Goal: Task Accomplishment & Management: Manage account settings

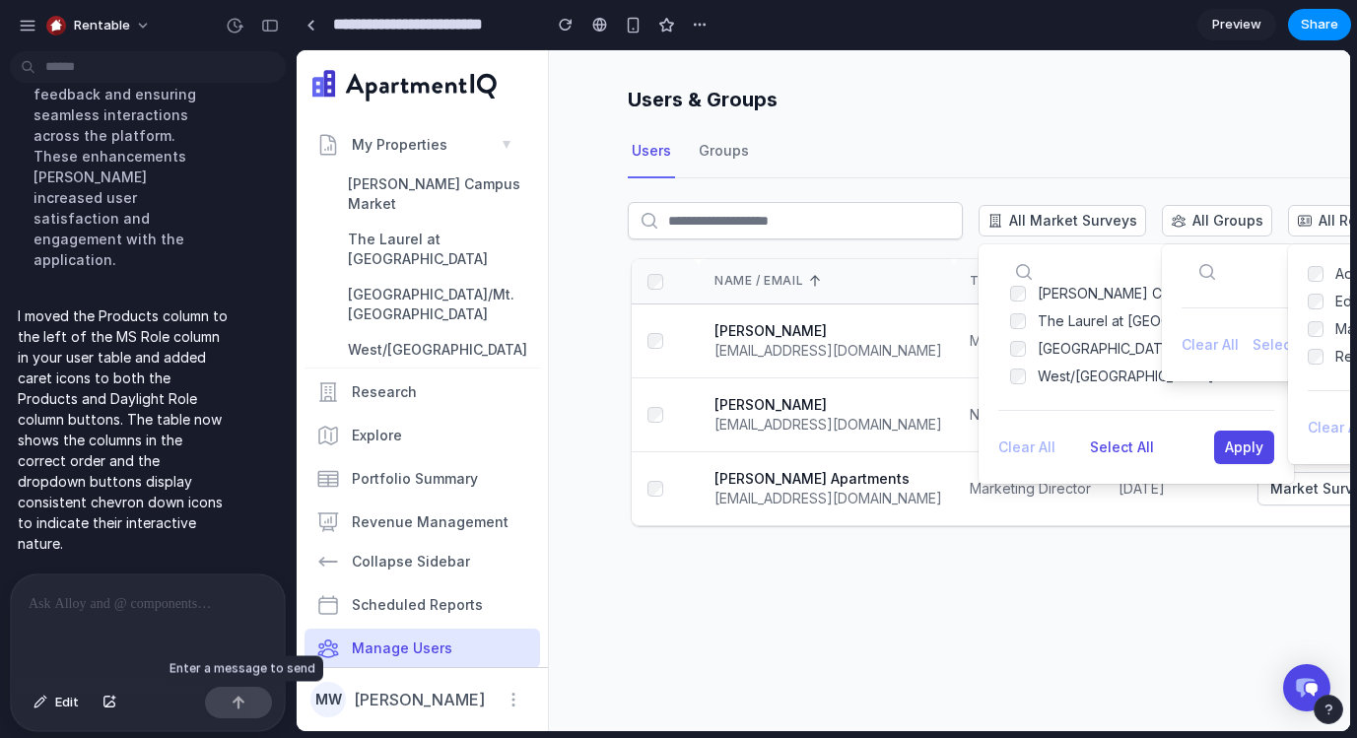
scroll to position [3250, 0]
click at [38, 26] on div "Rentable" at bounding box center [89, 26] width 143 height 32
click at [23, 22] on div "button" at bounding box center [28, 26] width 18 height 18
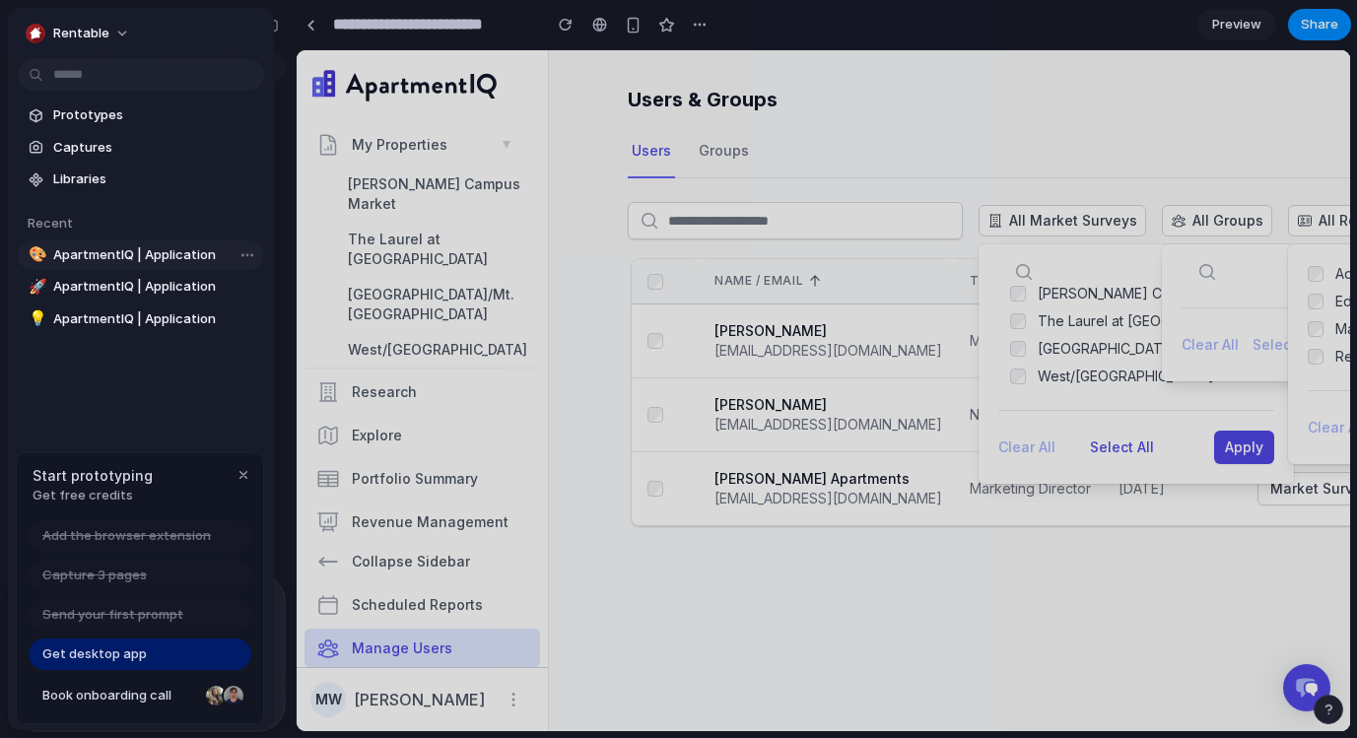
click at [120, 258] on span "ApartmentIQ | Application" at bounding box center [154, 255] width 203 height 20
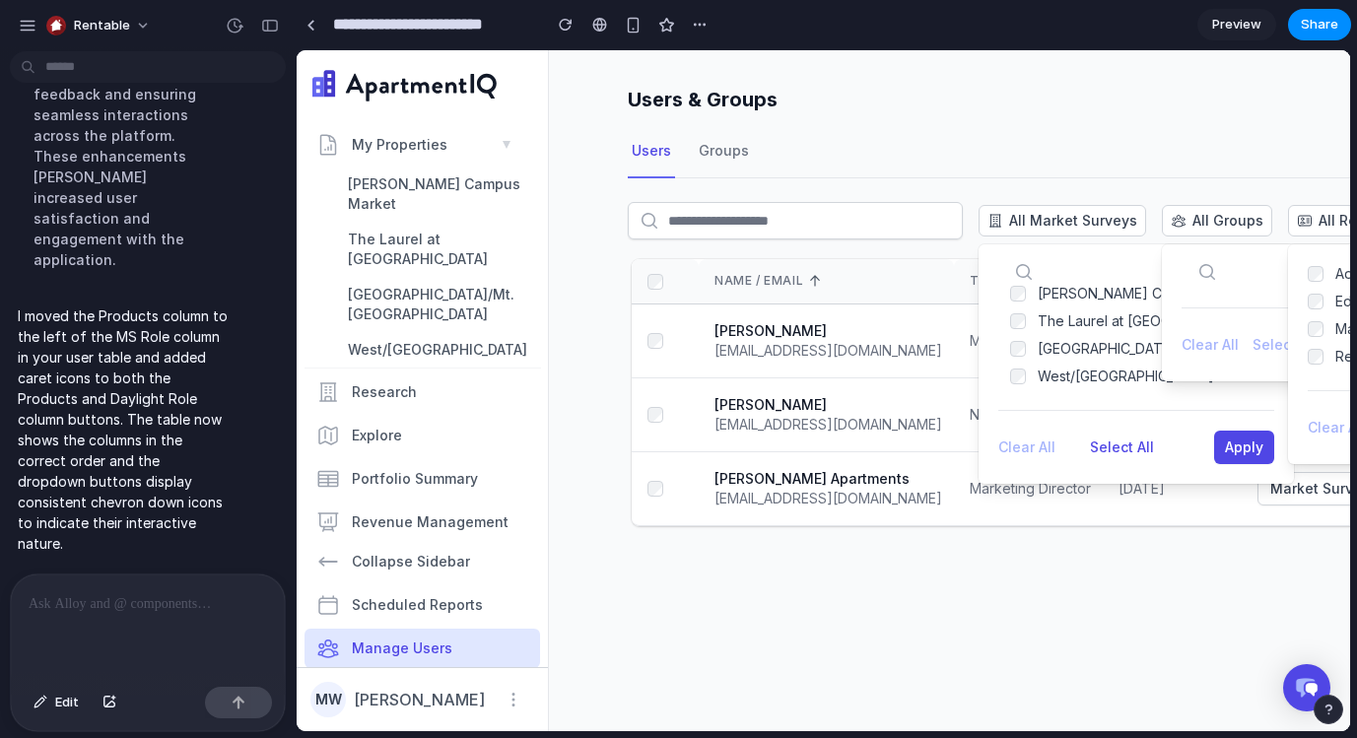
scroll to position [1573, 0]
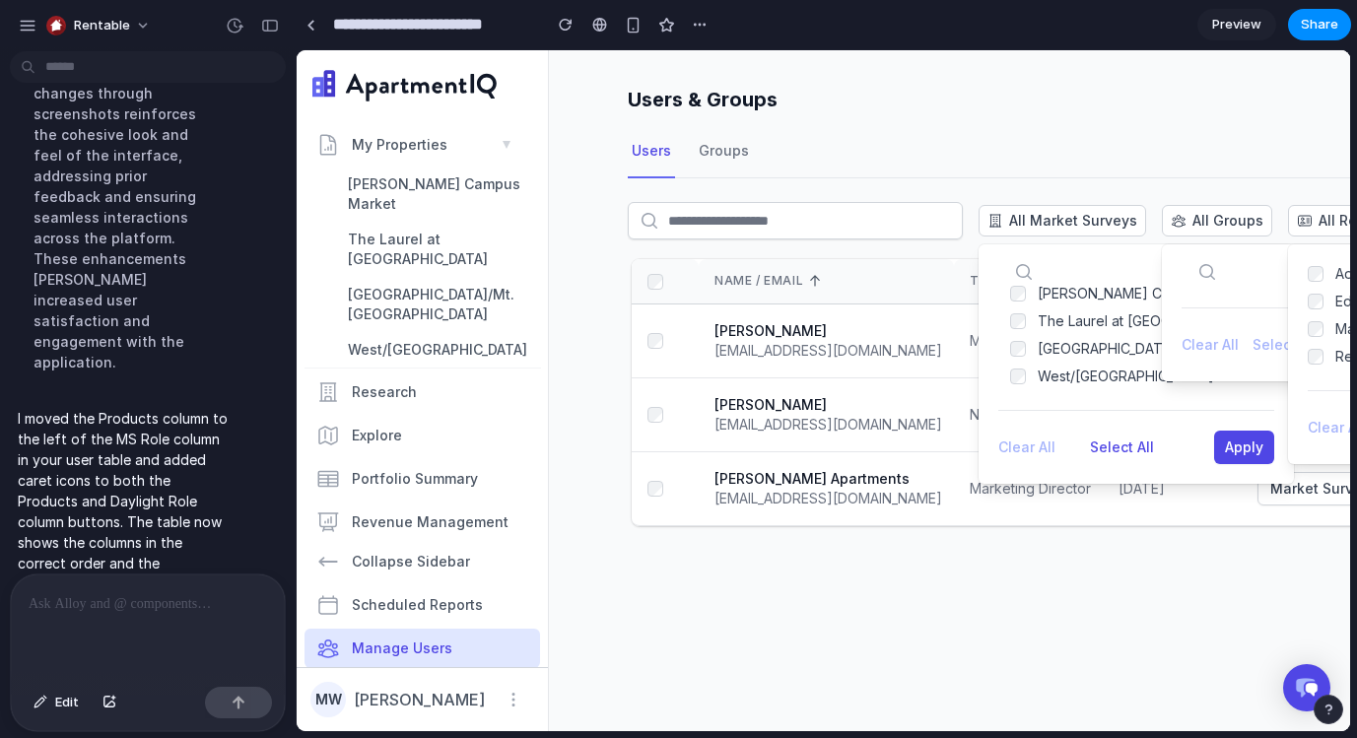
click at [37, 36] on div "Rentable" at bounding box center [89, 26] width 143 height 32
click at [33, 29] on div "button" at bounding box center [28, 26] width 18 height 18
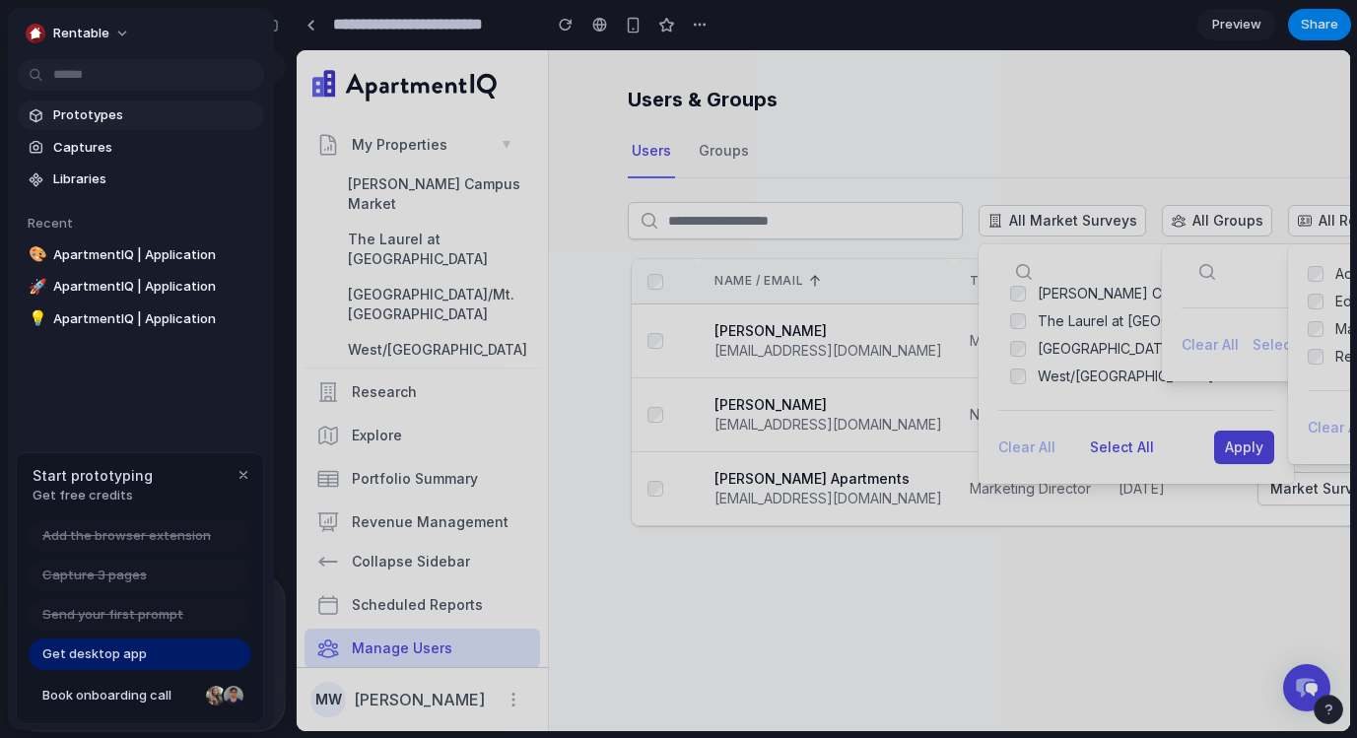
click at [92, 119] on span "Prototypes" at bounding box center [154, 115] width 203 height 20
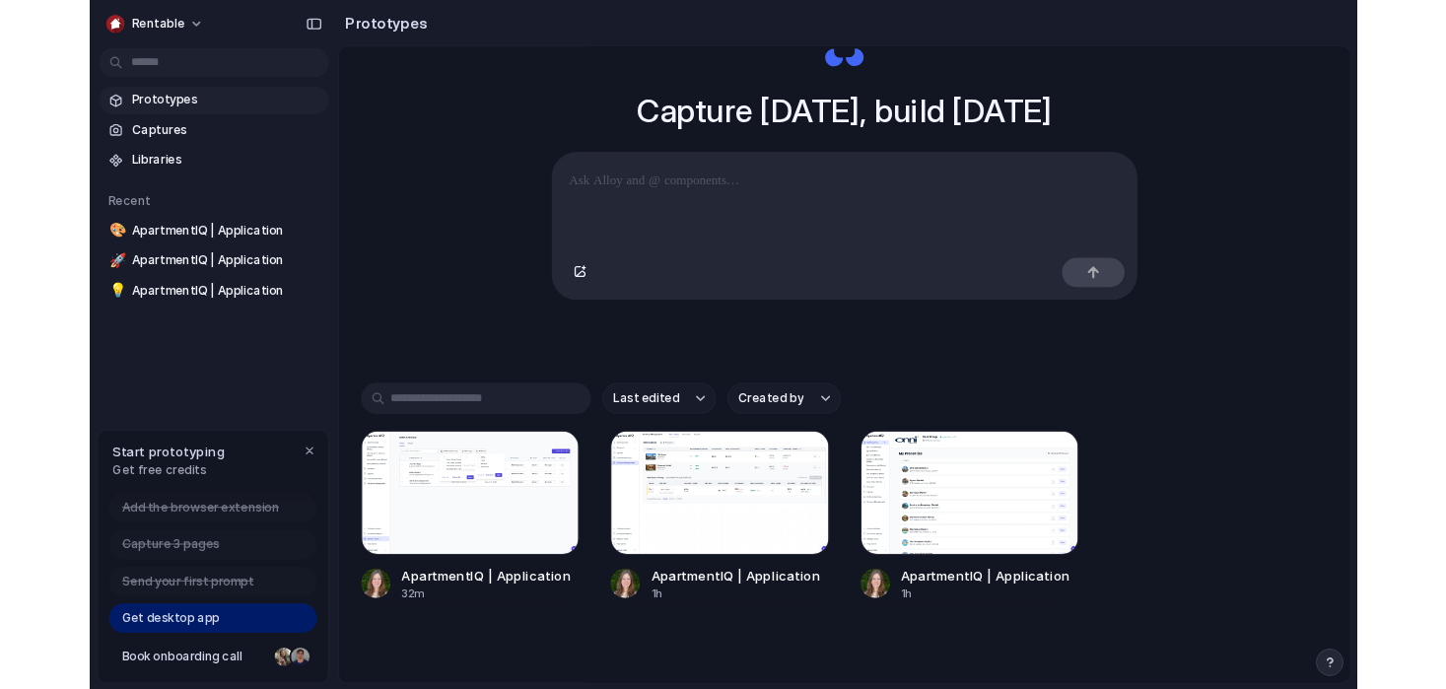
scroll to position [159, 0]
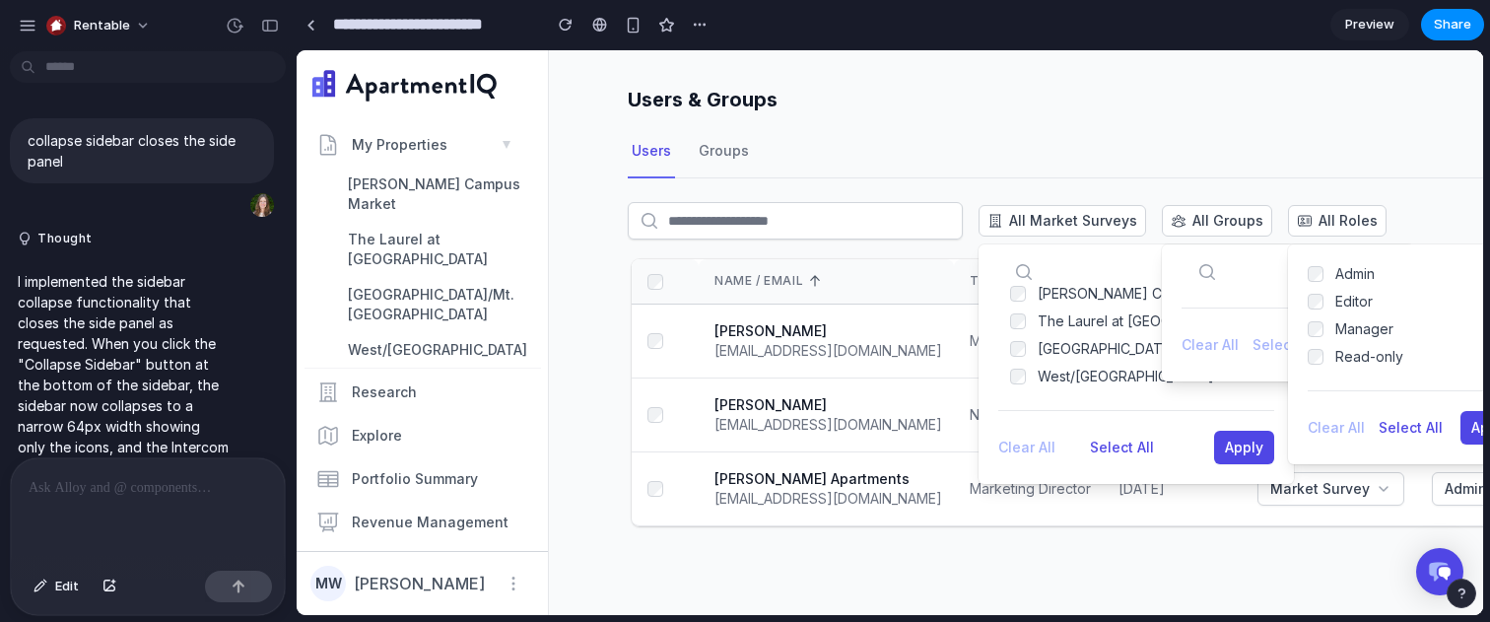
scroll to position [3268, 0]
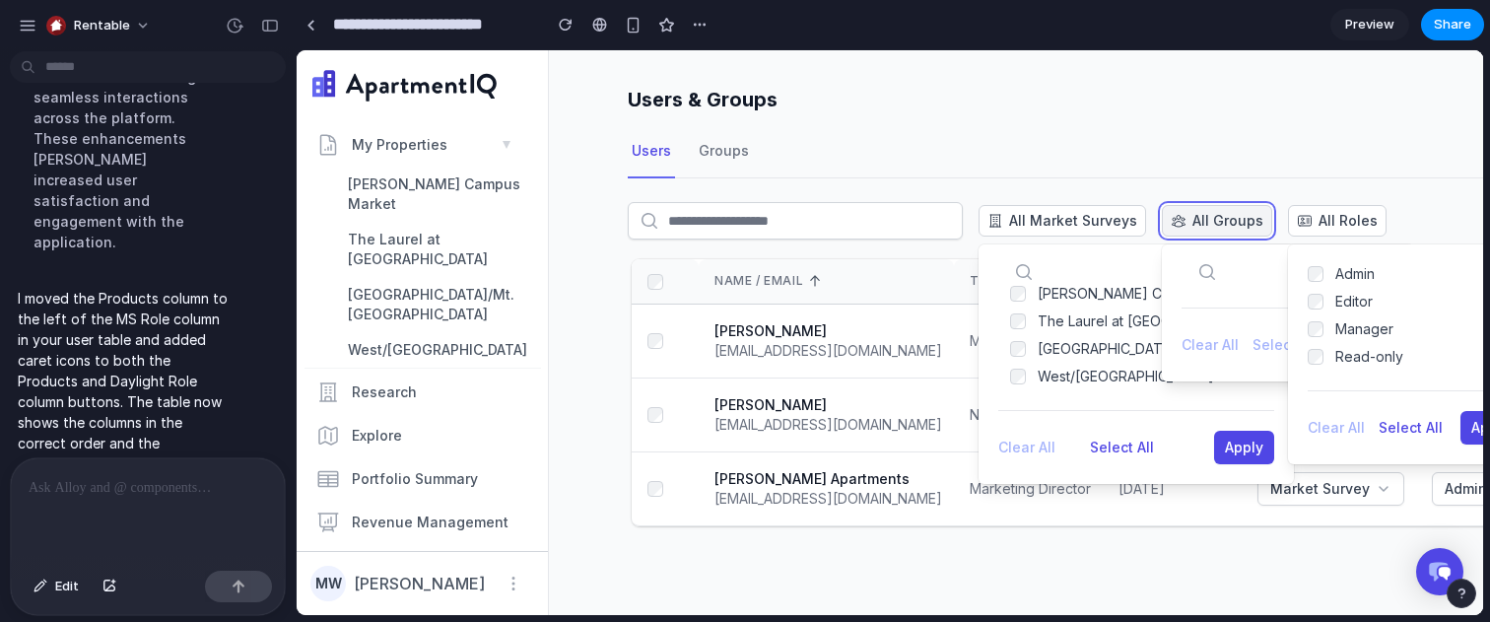
click at [1231, 211] on span "All Groups" at bounding box center [1227, 221] width 71 height 20
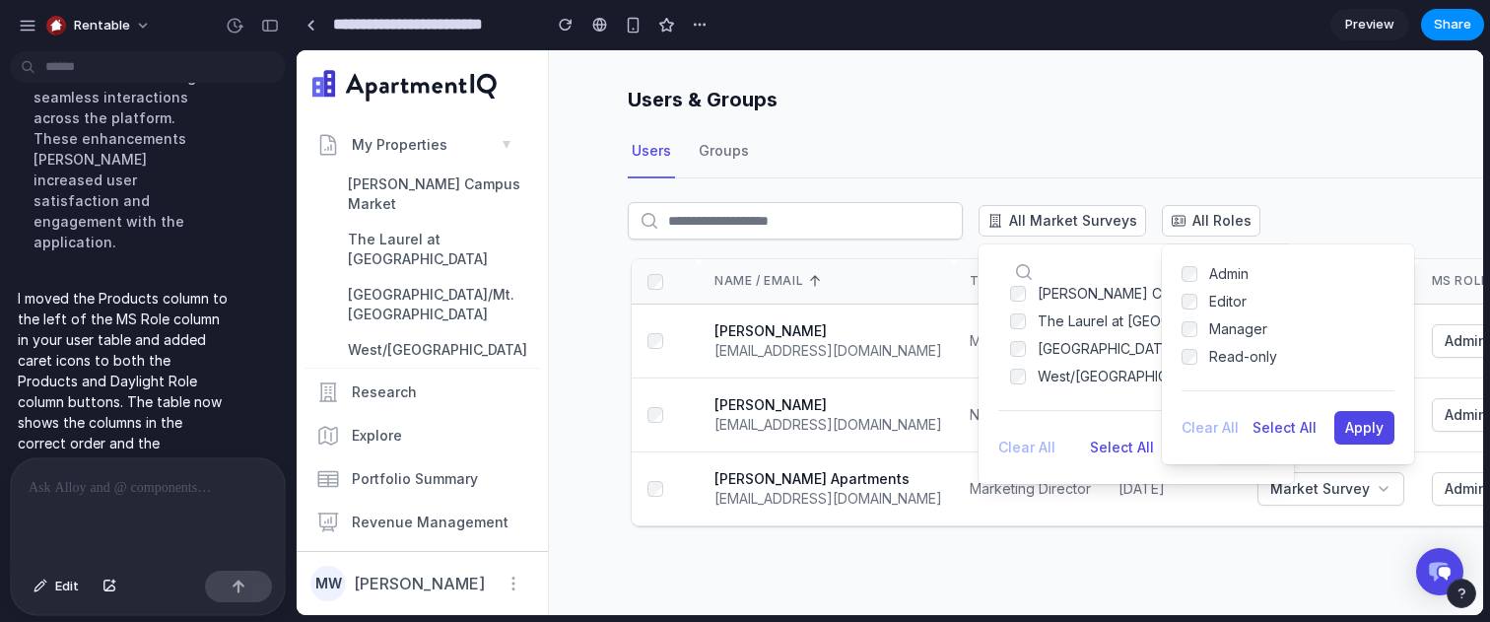
click at [1292, 211] on div "All Market Surveys [PERSON_NAME] Campus Market The Laurel at [GEOGRAPHIC_DATA] …" at bounding box center [1202, 228] width 1149 height 53
click at [1216, 220] on span "All Roles" at bounding box center [1221, 221] width 59 height 20
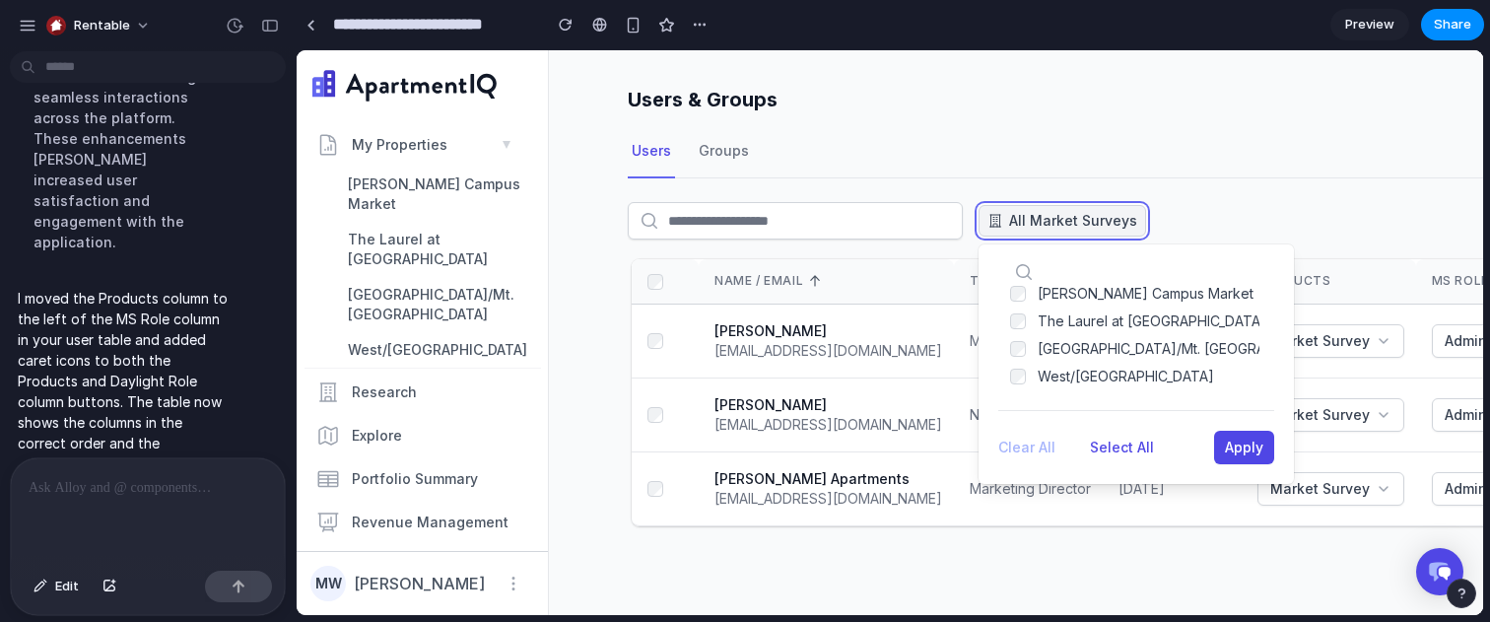
click at [1124, 215] on span "All Market Surveys" at bounding box center [1073, 221] width 128 height 20
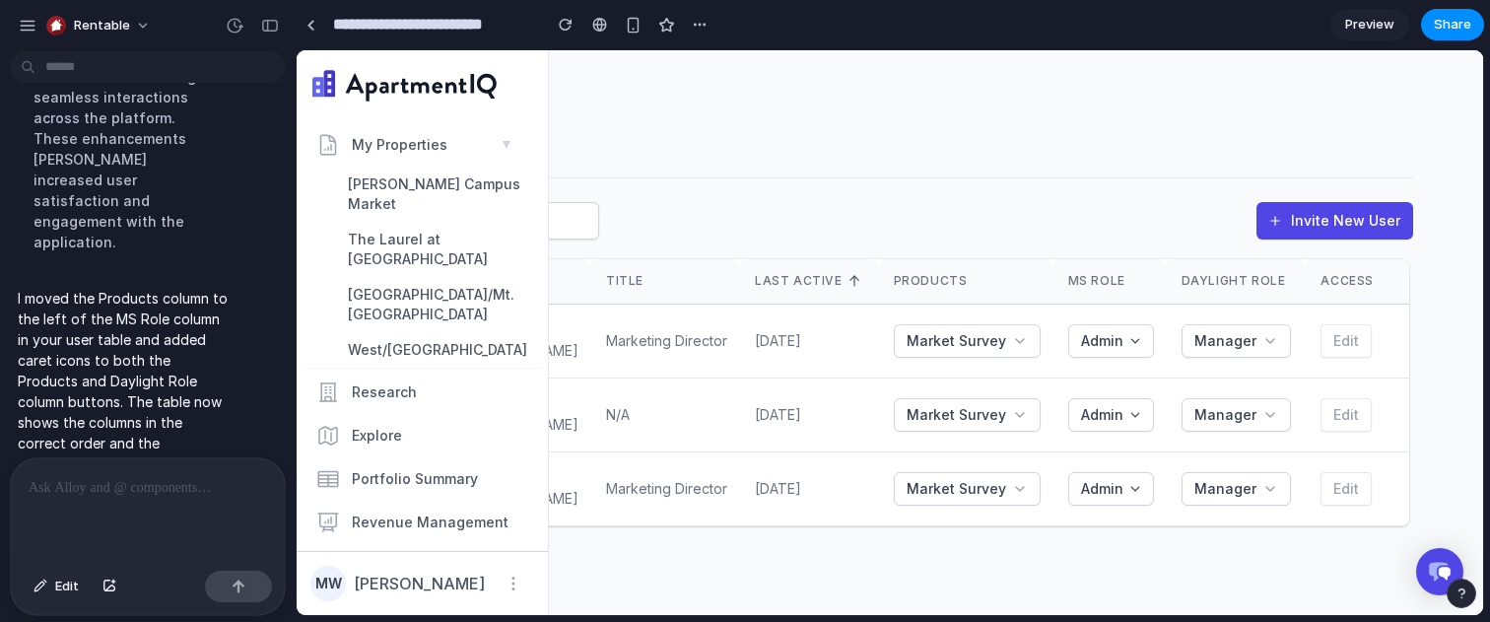
scroll to position [0, 369]
click at [990, 336] on span "Market Survey" at bounding box center [952, 341] width 100 height 20
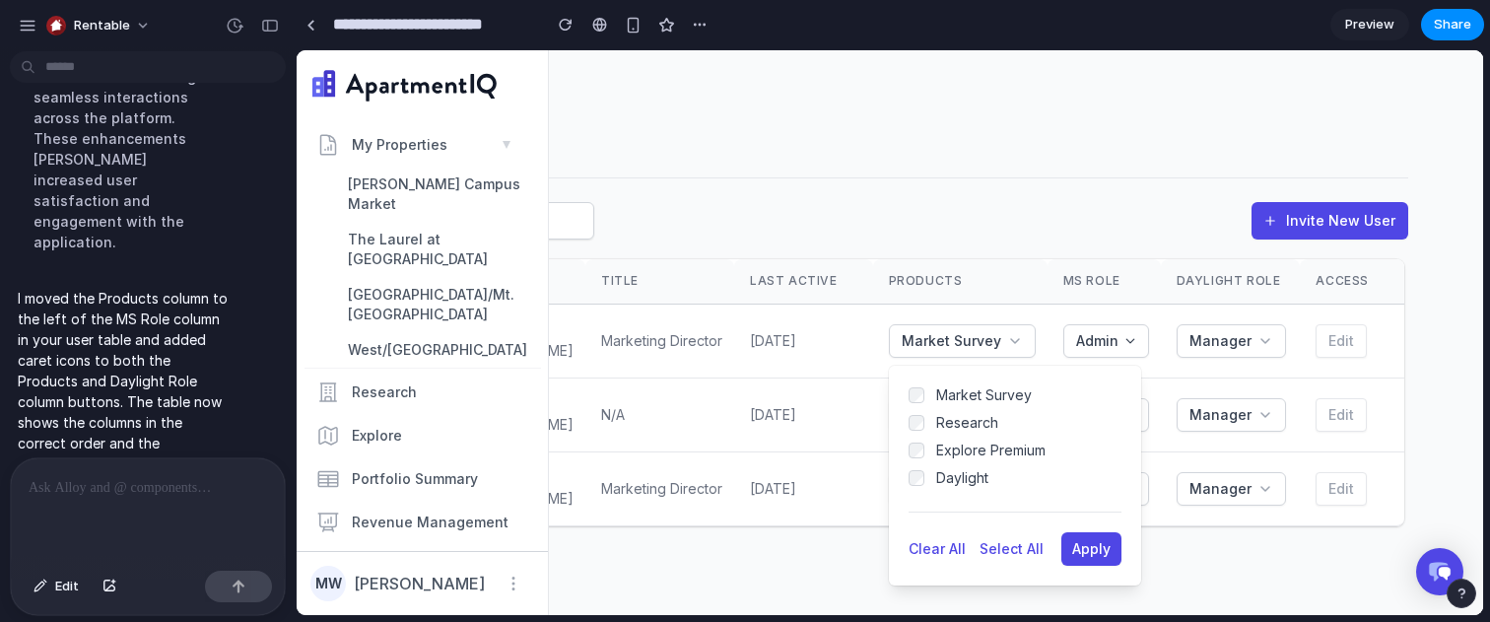
click at [1019, 178] on div "Invite New User" at bounding box center [833, 216] width 1149 height 77
click at [1095, 205] on div "Invite New User" at bounding box center [833, 228] width 1149 height 53
click at [815, 571] on div "Users & Groups Users Groups Invite New User Name / Email Title Last Active Prod…" at bounding box center [1016, 332] width 934 height 565
click at [435, 551] on span "Collapse Sidebar" at bounding box center [411, 560] width 118 height 19
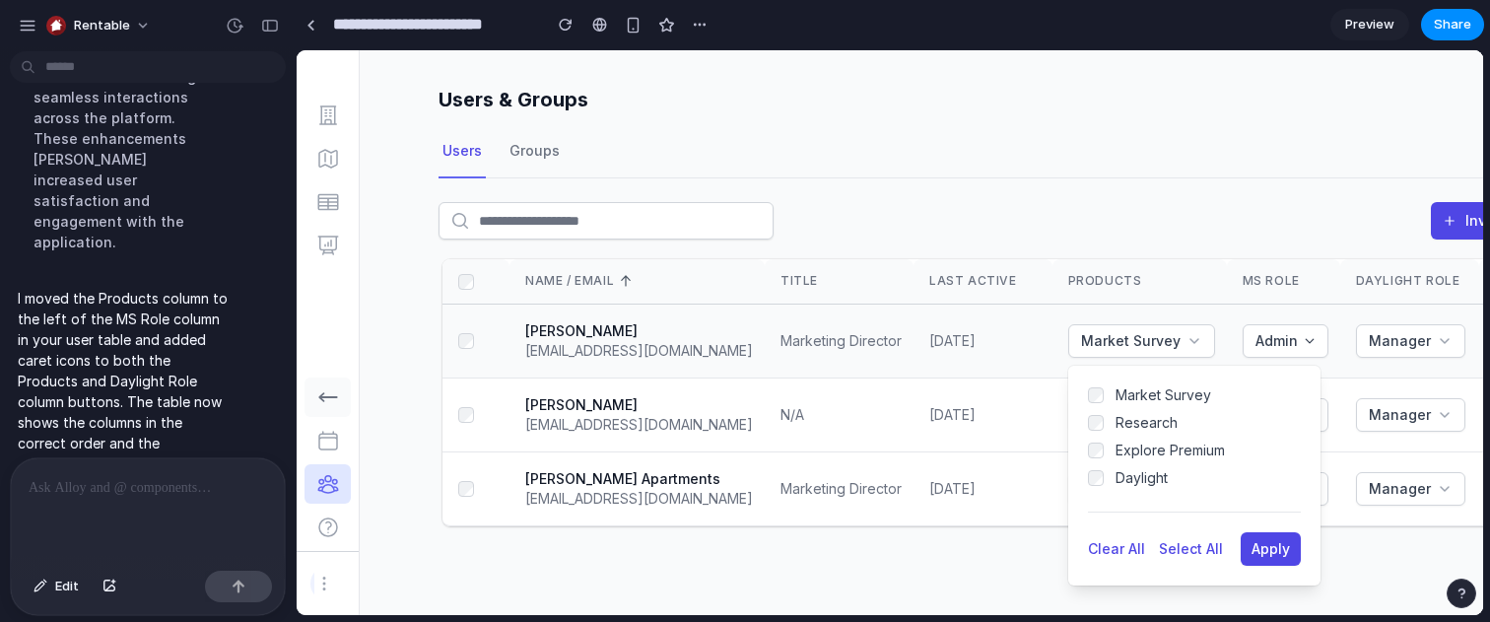
scroll to position [0, 179]
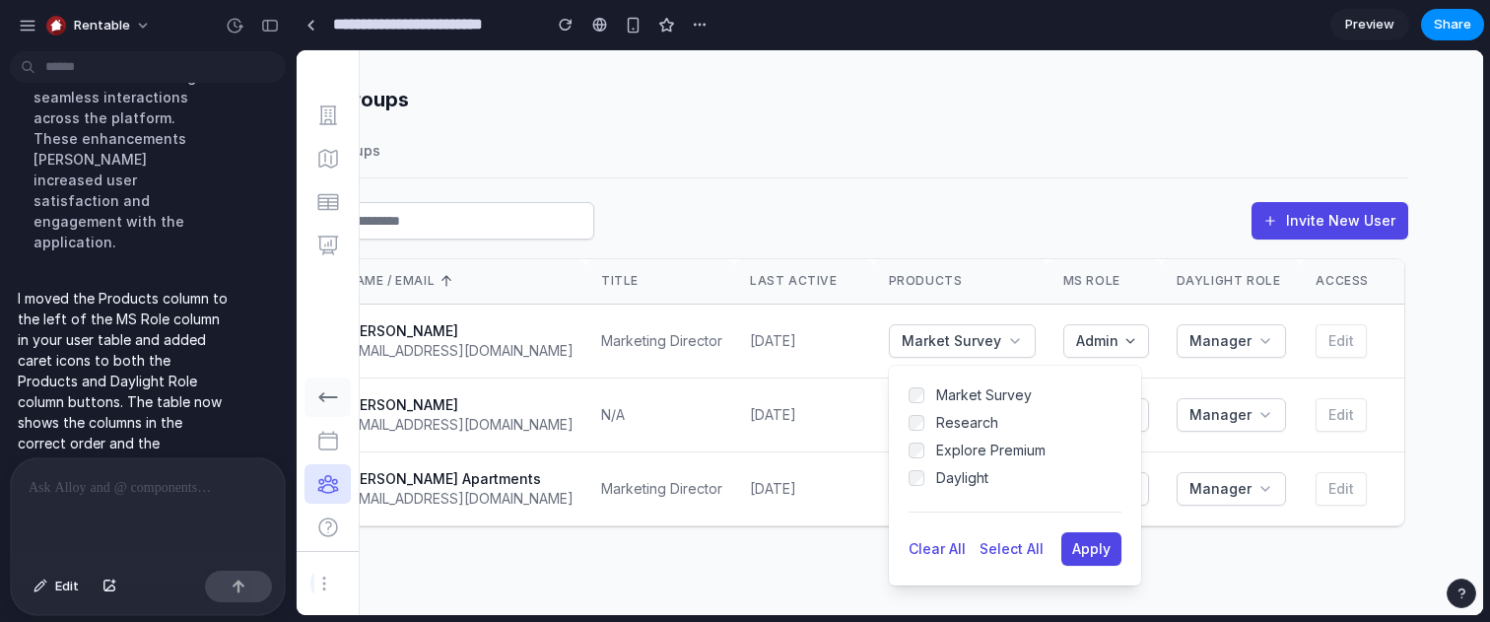
click at [1368, 27] on span "Preview" at bounding box center [1369, 25] width 49 height 20
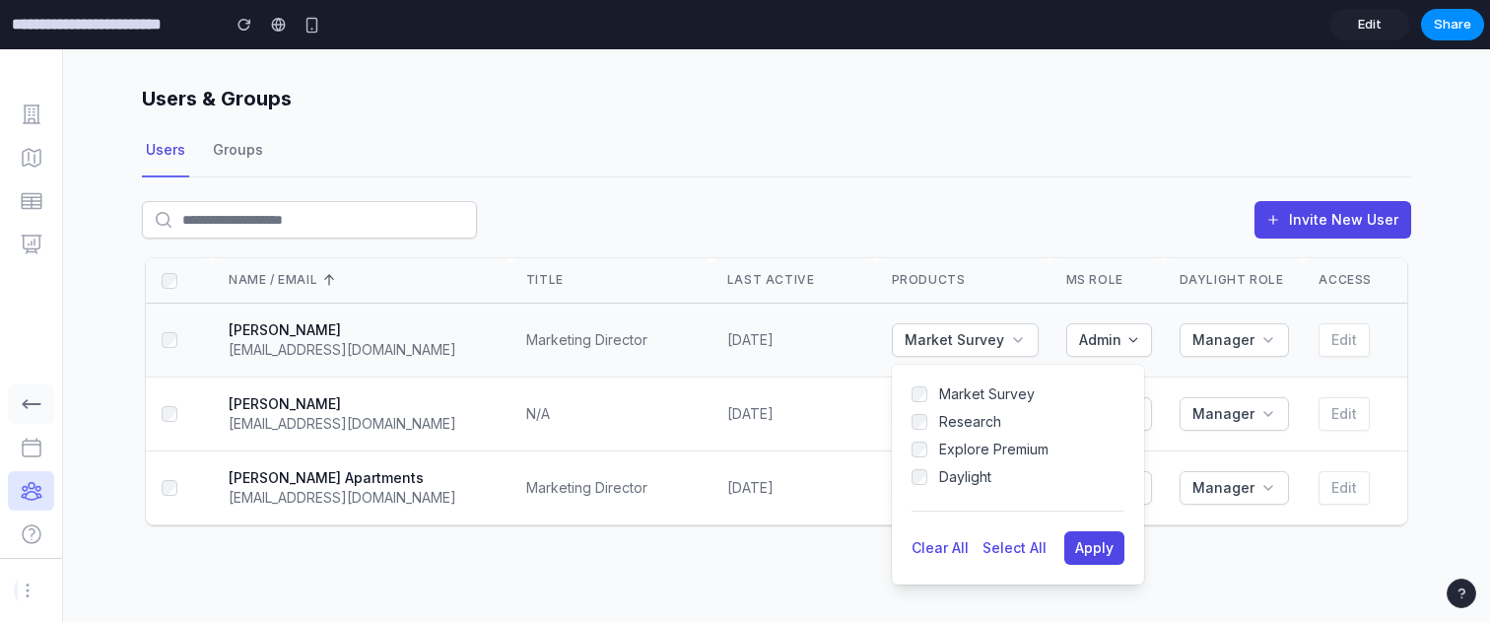
click at [991, 358] on td "Market Survey Market Survey Research Explore Premium Daylight Clear All Select …" at bounding box center [963, 340] width 174 height 74
click at [992, 340] on span "Market Survey" at bounding box center [955, 340] width 100 height 20
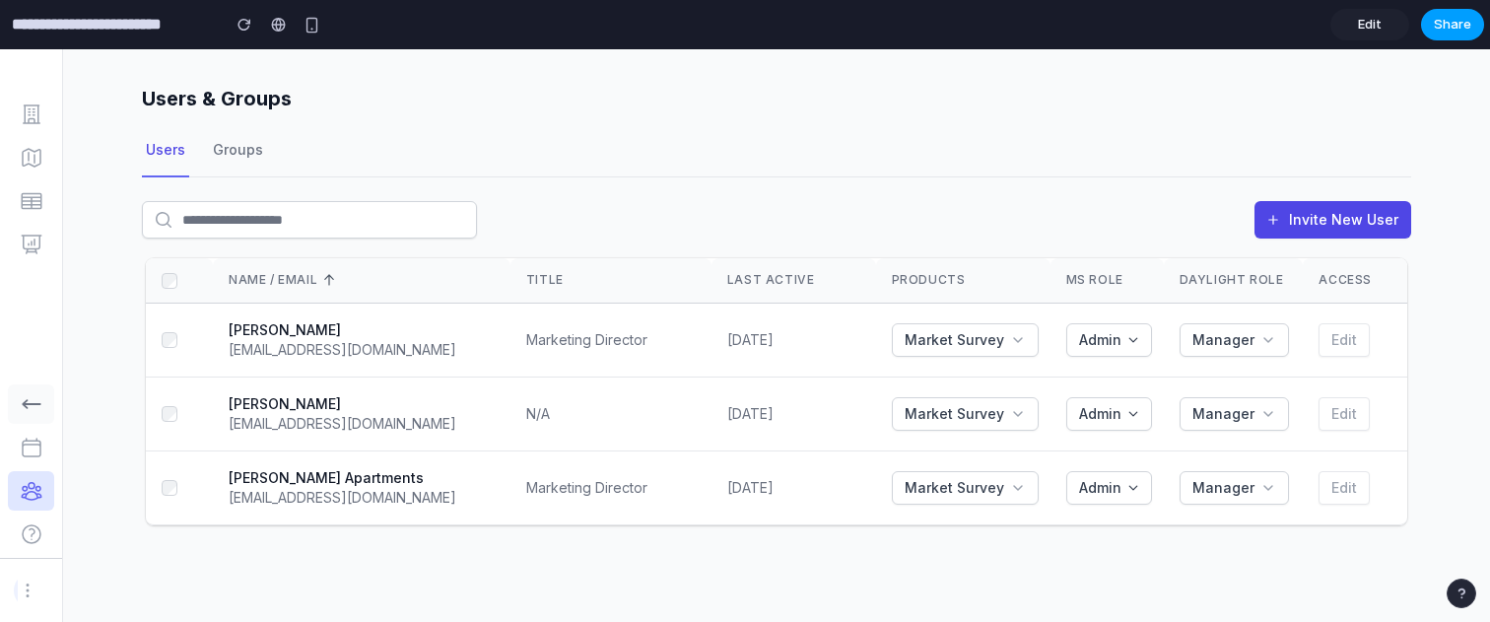
click at [1449, 32] on span "Share" at bounding box center [1452, 25] width 37 height 20
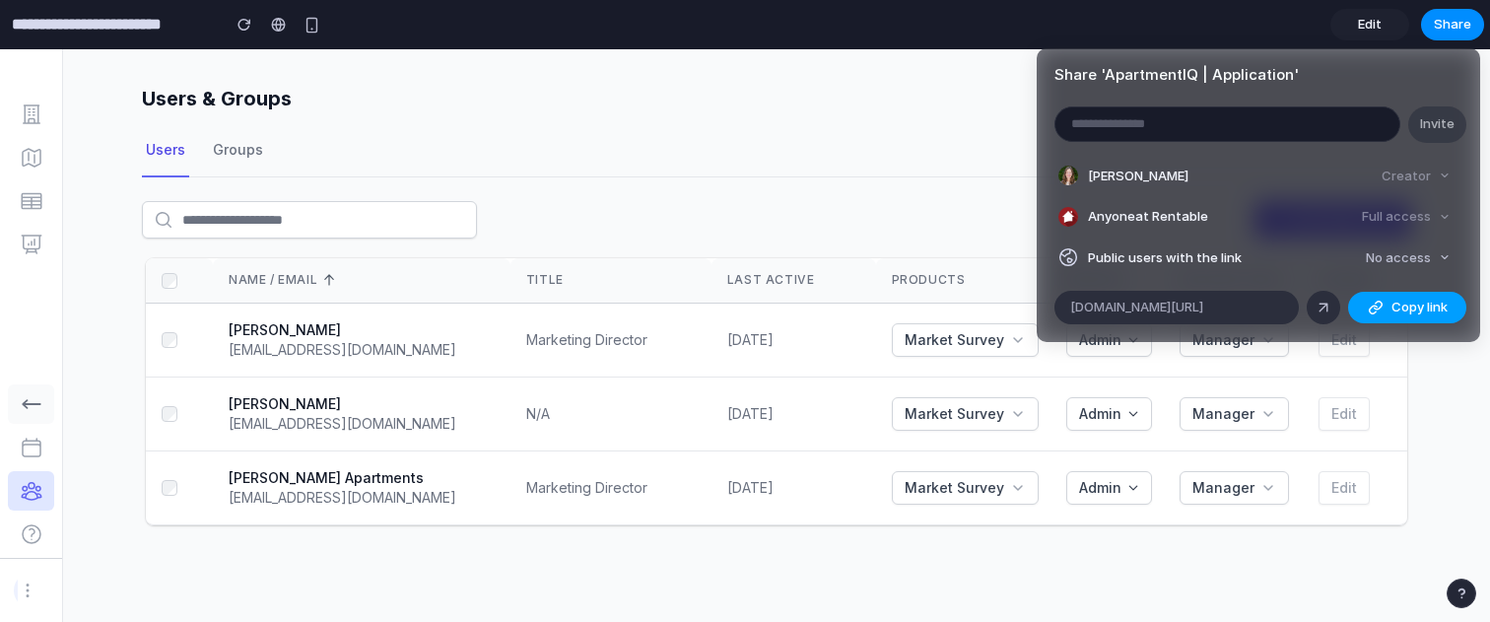
click at [1403, 304] on span "Copy link" at bounding box center [1419, 308] width 56 height 20
click at [925, 161] on div "Share ' ApartmentIQ | Application ' Invite [PERSON_NAME] Creator Anyone at Rent…" at bounding box center [745, 311] width 1490 height 622
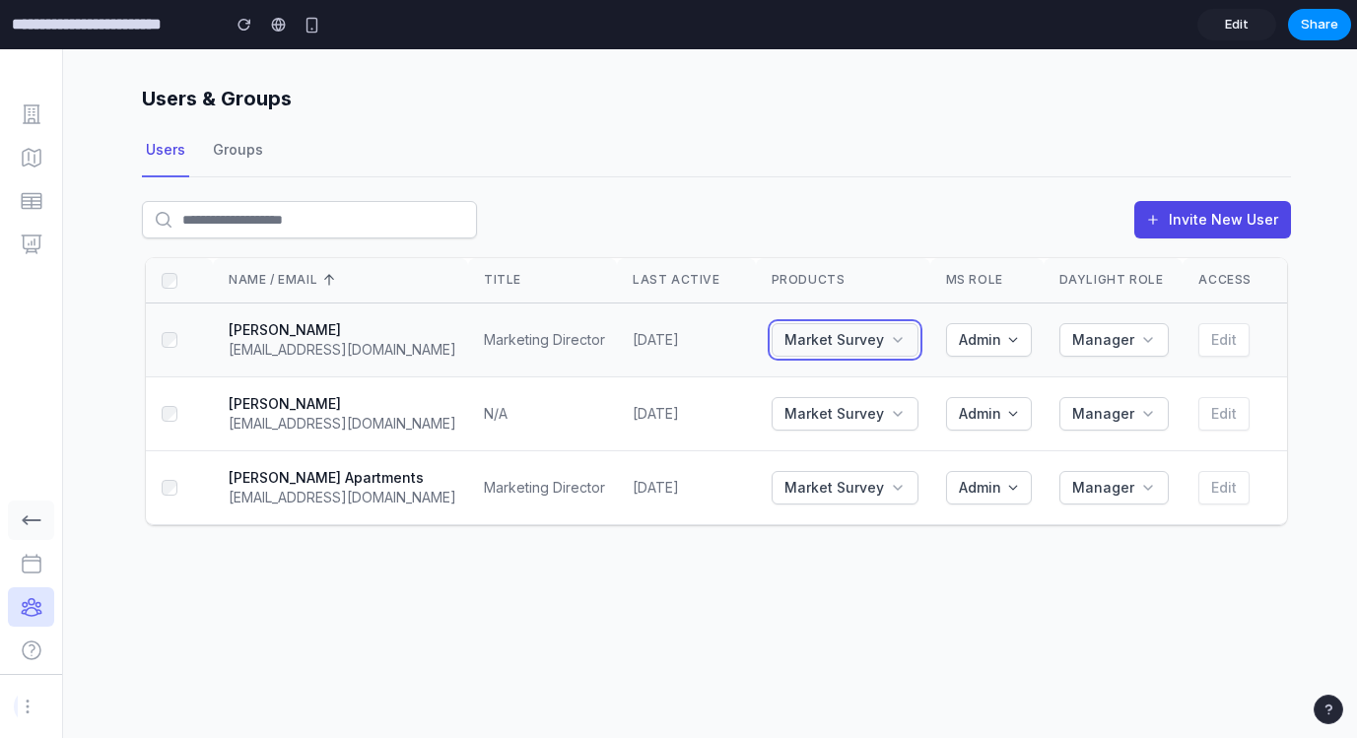
click at [880, 332] on span "Market Survey" at bounding box center [834, 340] width 100 height 20
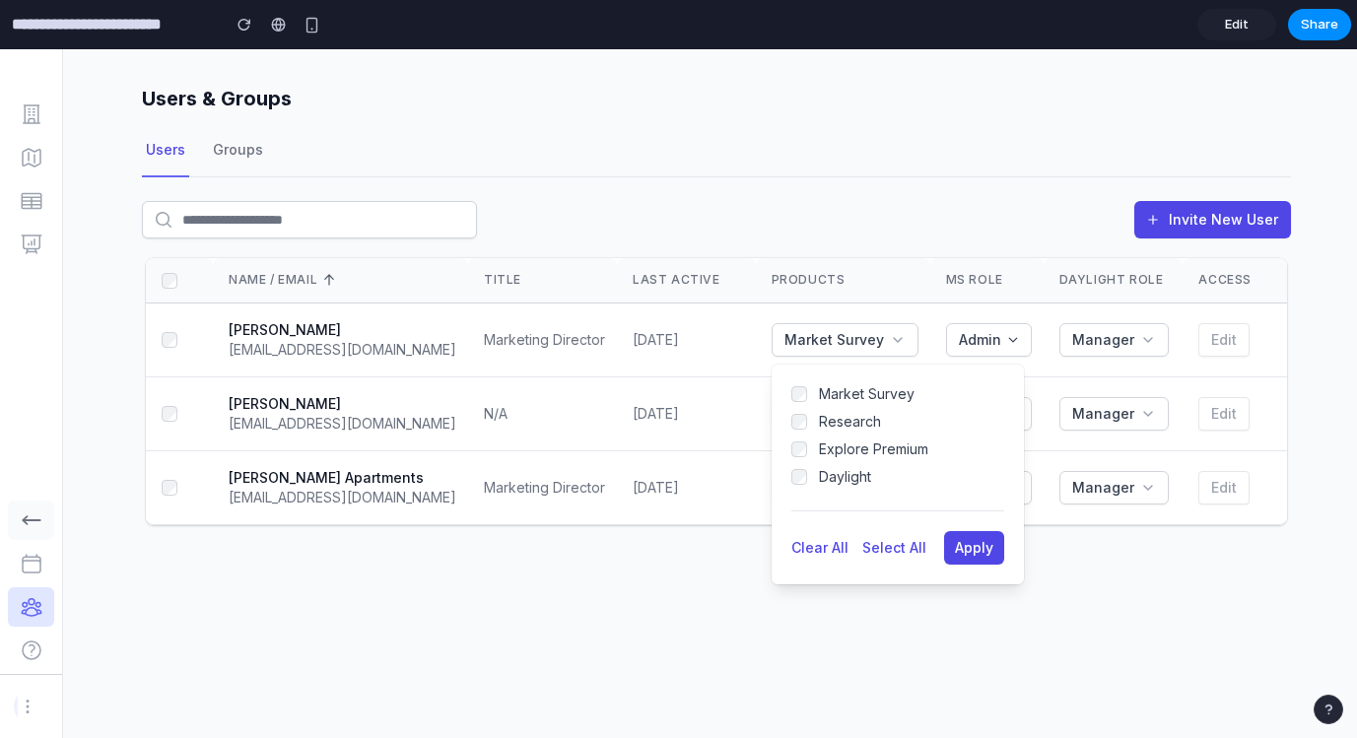
click at [1146, 607] on div "Users & Groups Users Groups Invite New User Name / Email Title Last Active Prod…" at bounding box center [710, 393] width 1294 height 689
click at [1001, 327] on button "Admin" at bounding box center [989, 340] width 86 height 34
click at [994, 330] on span "Admin" at bounding box center [980, 340] width 42 height 20
click at [896, 345] on icon "button" at bounding box center [898, 340] width 16 height 16
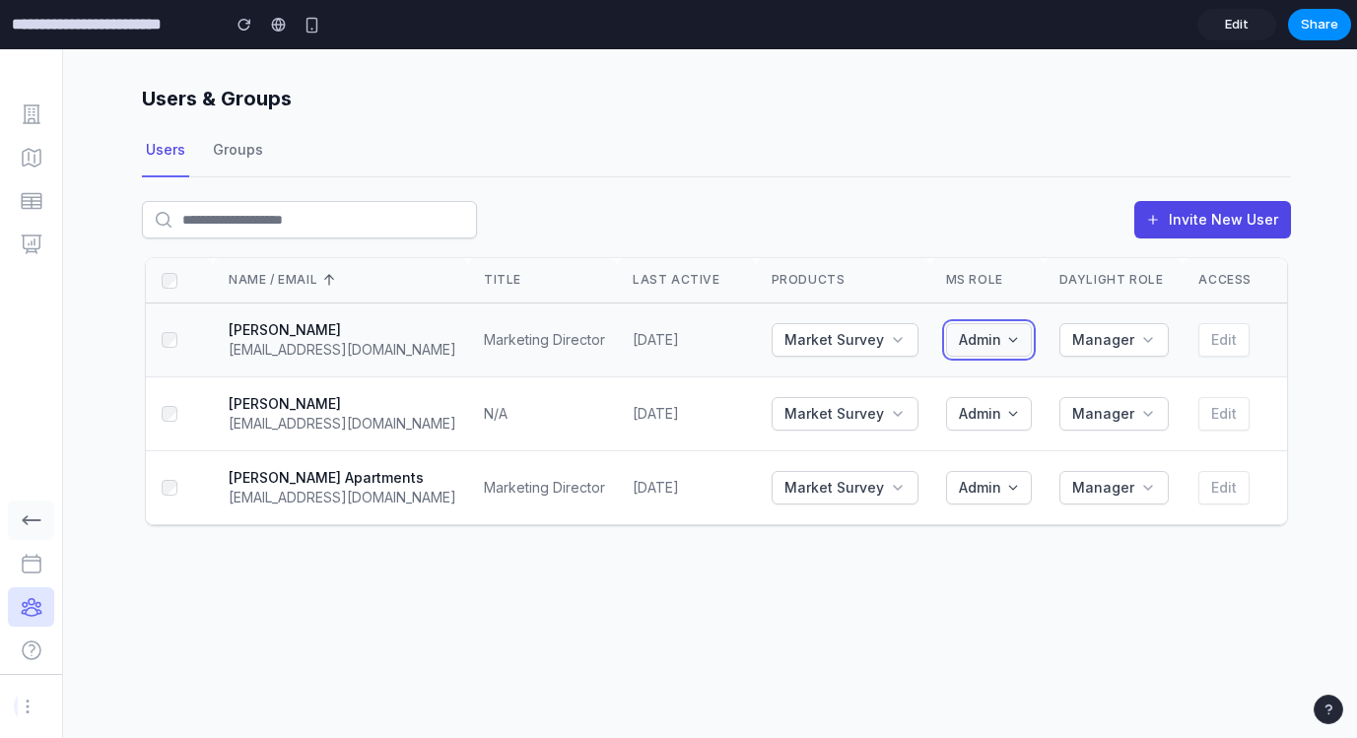
click at [974, 328] on button "Admin" at bounding box center [989, 340] width 86 height 34
click at [1000, 332] on span "Admin" at bounding box center [980, 340] width 42 height 20
click at [1104, 334] on span "Manager" at bounding box center [1103, 340] width 62 height 20
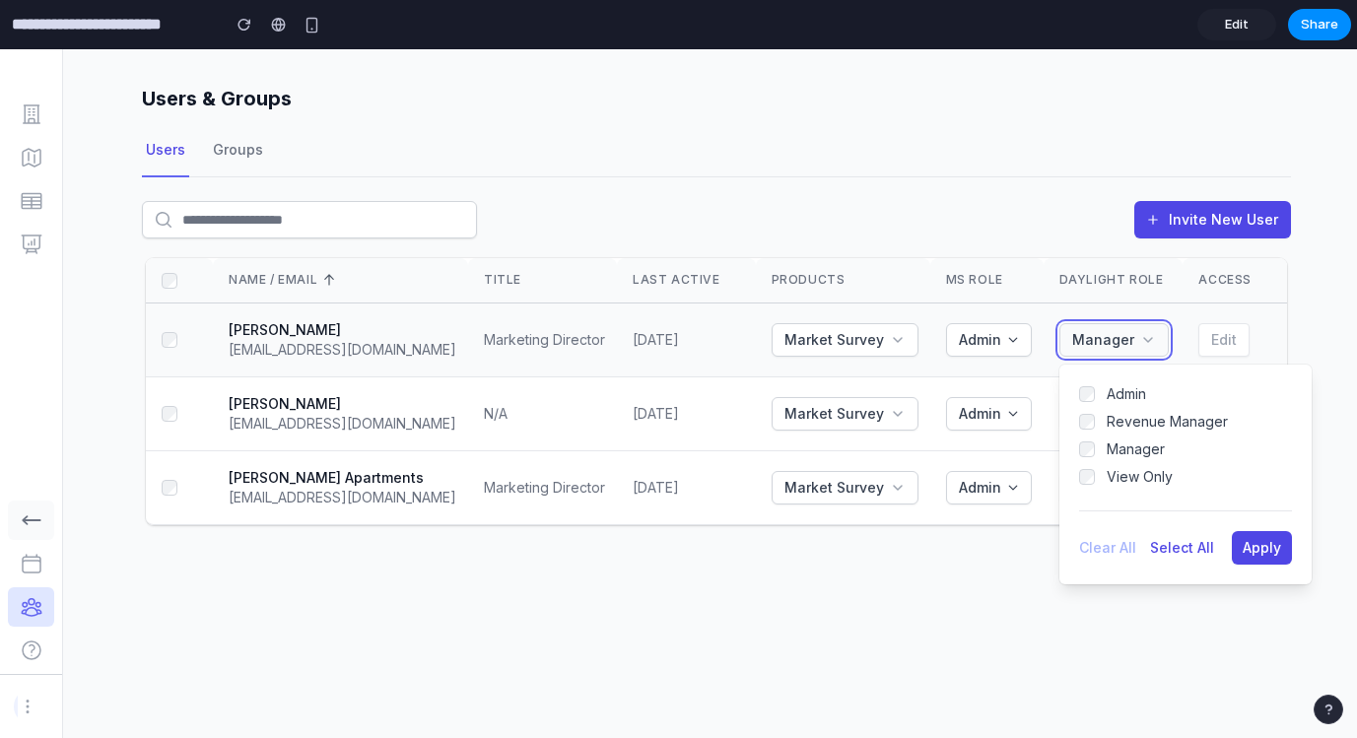
click at [1104, 334] on span "Manager" at bounding box center [1103, 340] width 62 height 20
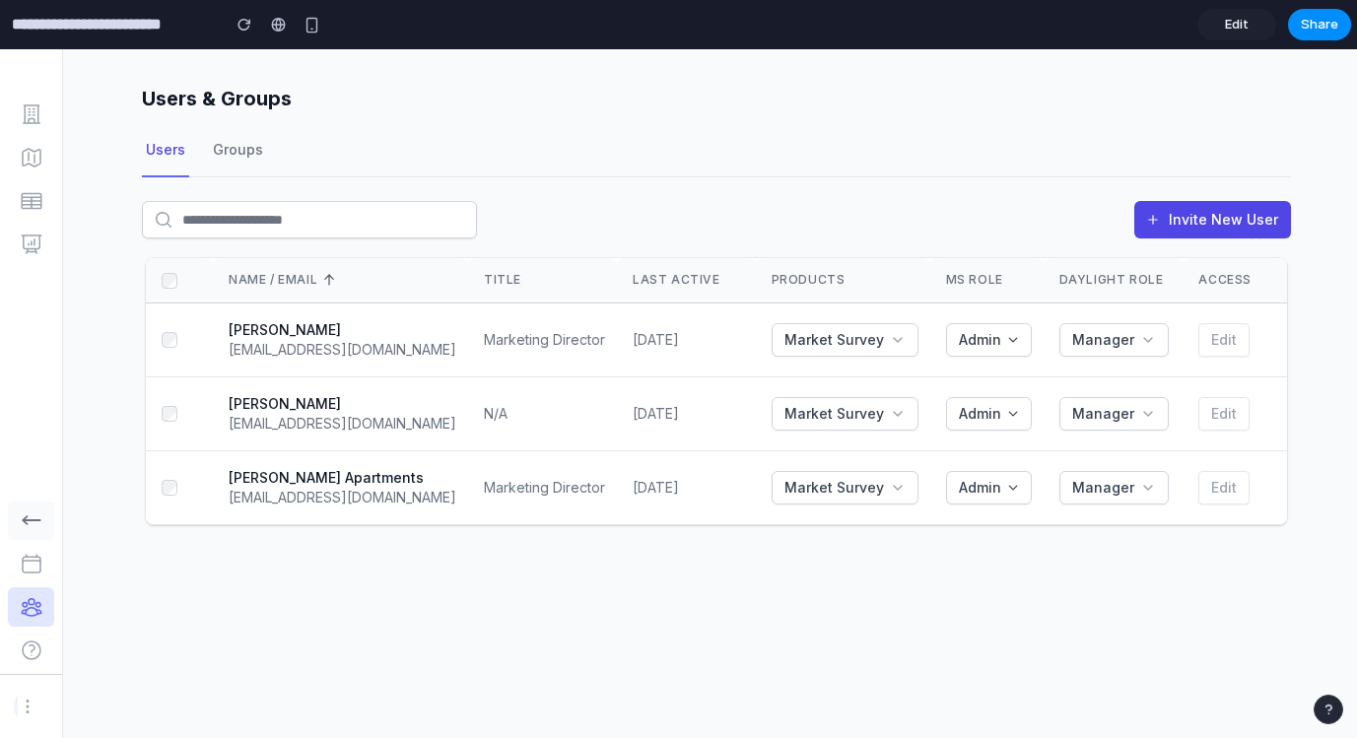
click at [1118, 611] on div "Users & Groups Users Groups Invite New User Name / Email Title Last Active Prod…" at bounding box center [710, 393] width 1294 height 689
click at [1010, 377] on td "Admin" at bounding box center [986, 414] width 113 height 74
click at [1002, 344] on div "Admin" at bounding box center [989, 340] width 76 height 20
click at [1110, 339] on span "Manager" at bounding box center [1103, 340] width 62 height 20
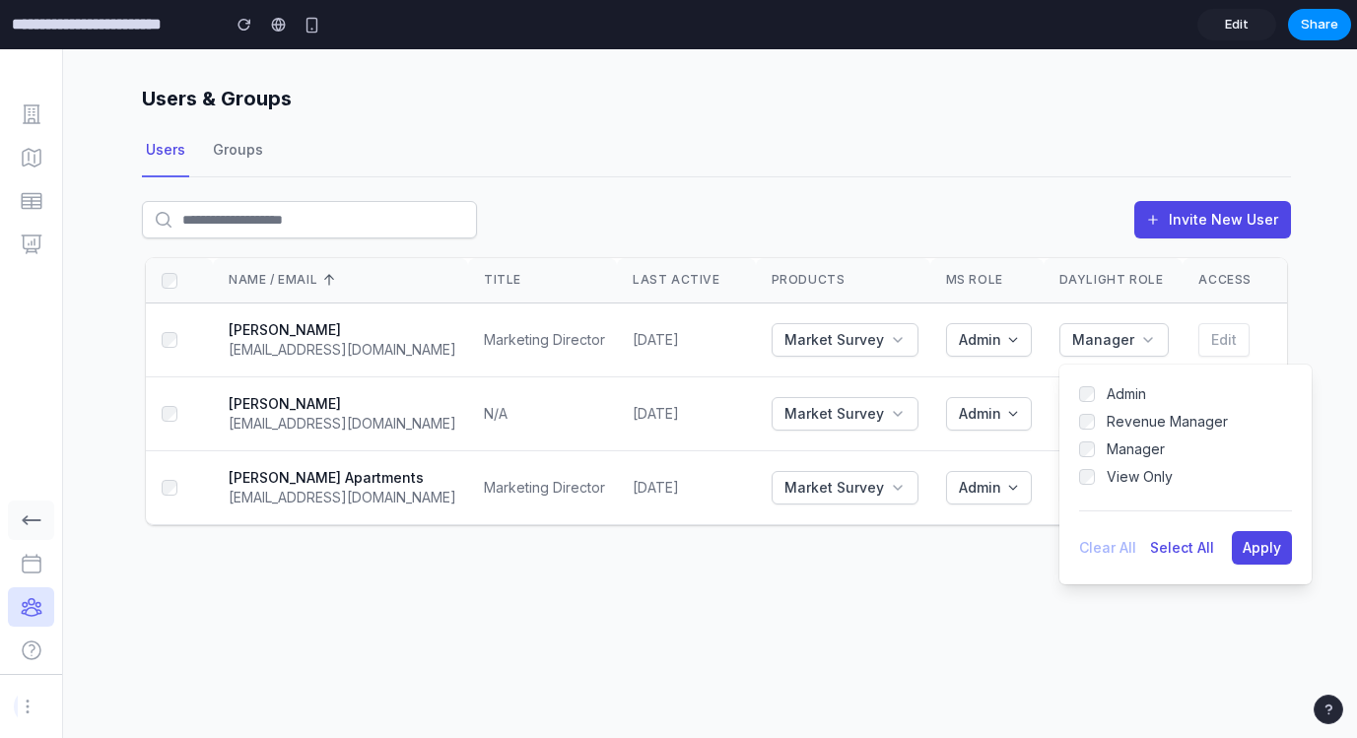
click at [949, 621] on div "Users & Groups Users Groups Invite New User Name / Email Title Last Active Prod…" at bounding box center [710, 393] width 1294 height 689
click at [1091, 323] on button "Manager" at bounding box center [1113, 340] width 109 height 34
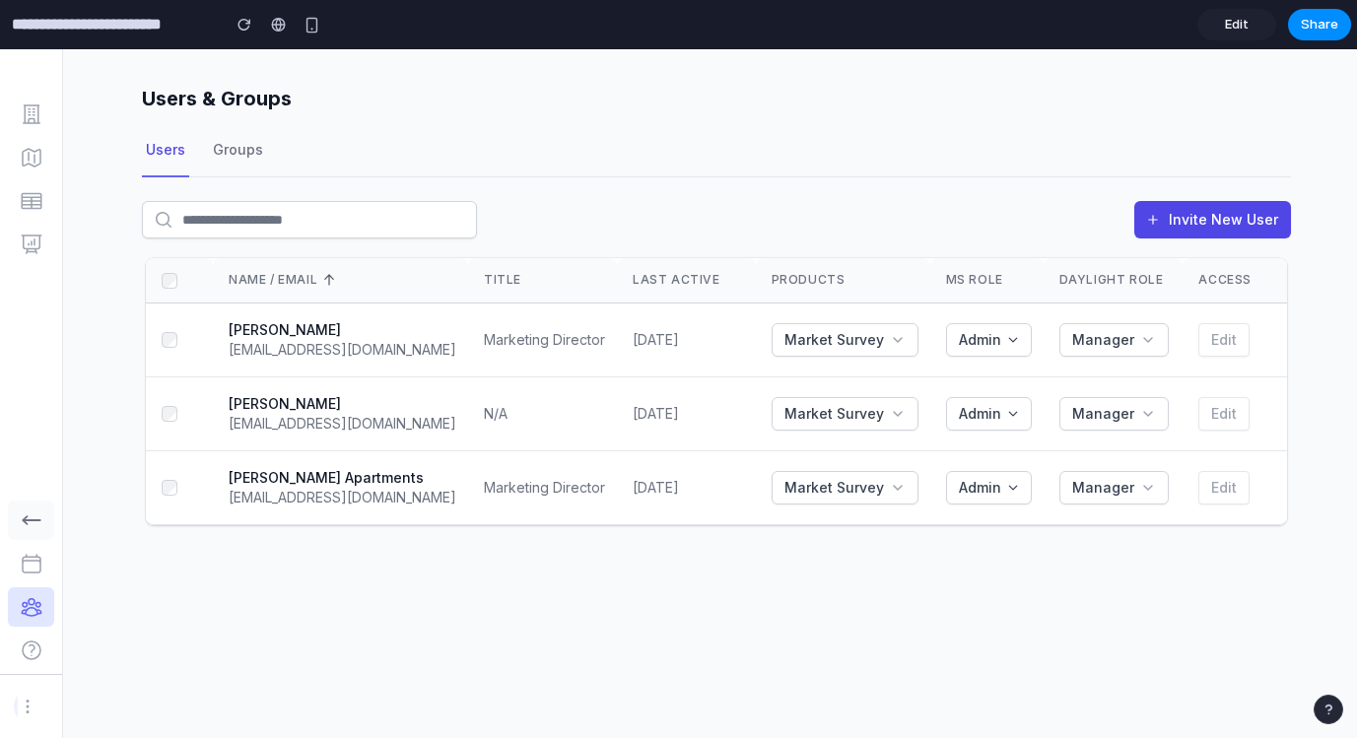
click at [1044, 211] on div "Invite New User" at bounding box center [716, 227] width 1149 height 53
